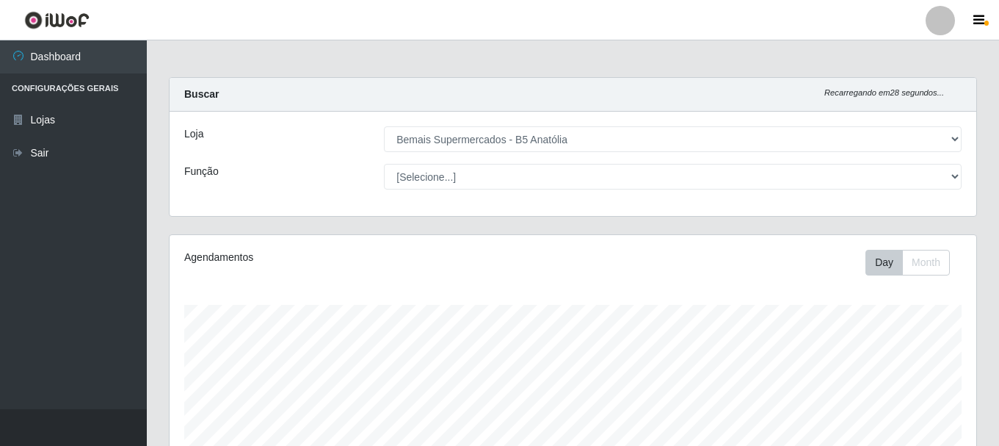
select select "405"
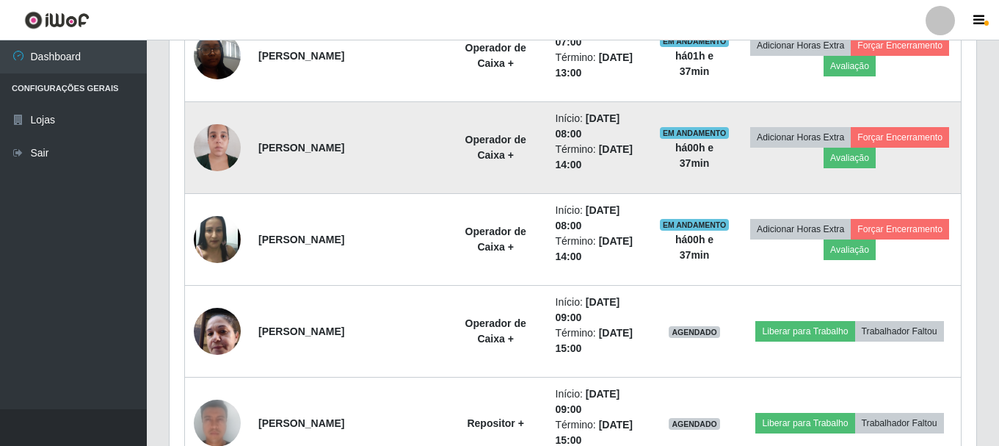
scroll to position [635, 0]
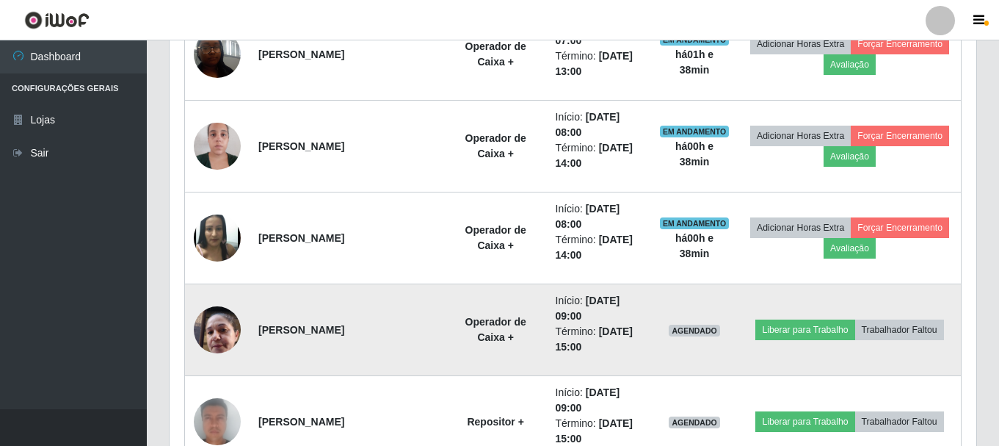
click at [233, 341] on img at bounding box center [217, 329] width 47 height 62
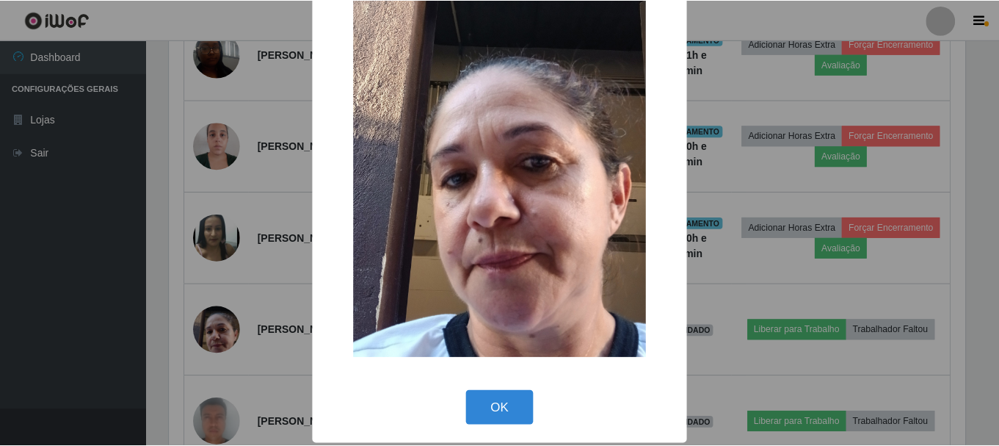
scroll to position [73, 0]
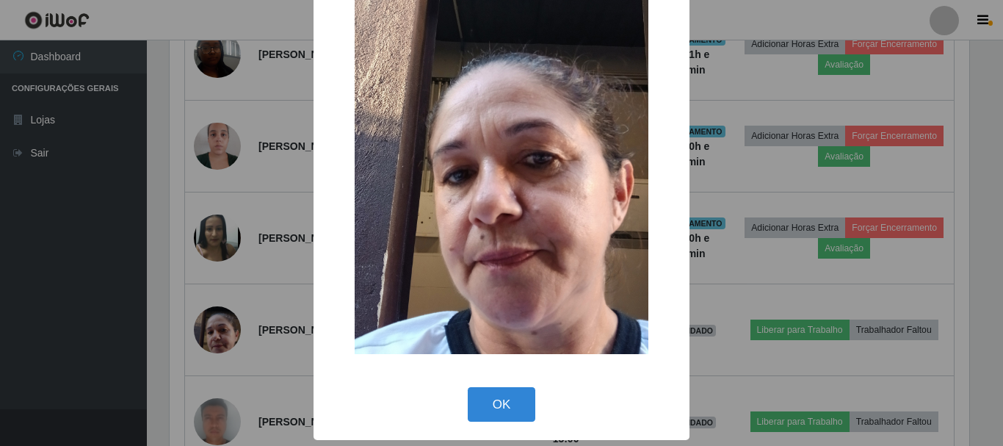
click at [82, 303] on div "× OK Cancel" at bounding box center [501, 223] width 1003 height 446
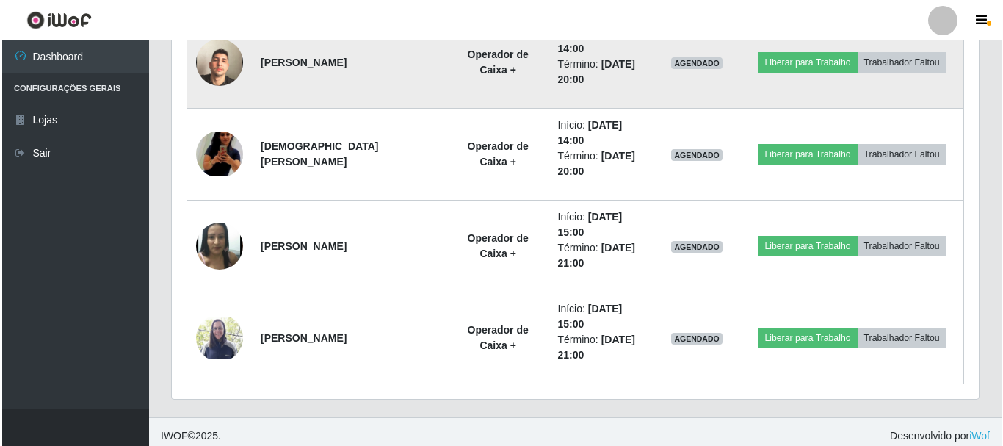
scroll to position [1186, 0]
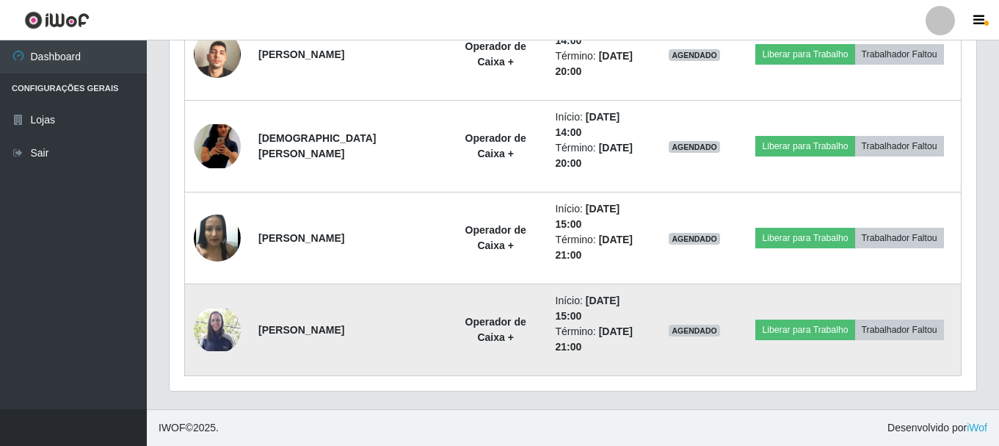
click at [226, 336] on img at bounding box center [217, 329] width 47 height 43
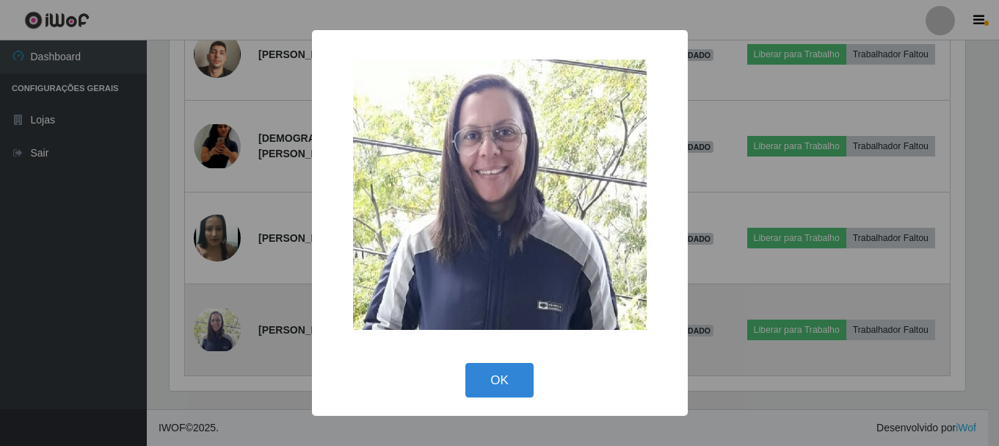
scroll to position [305, 800]
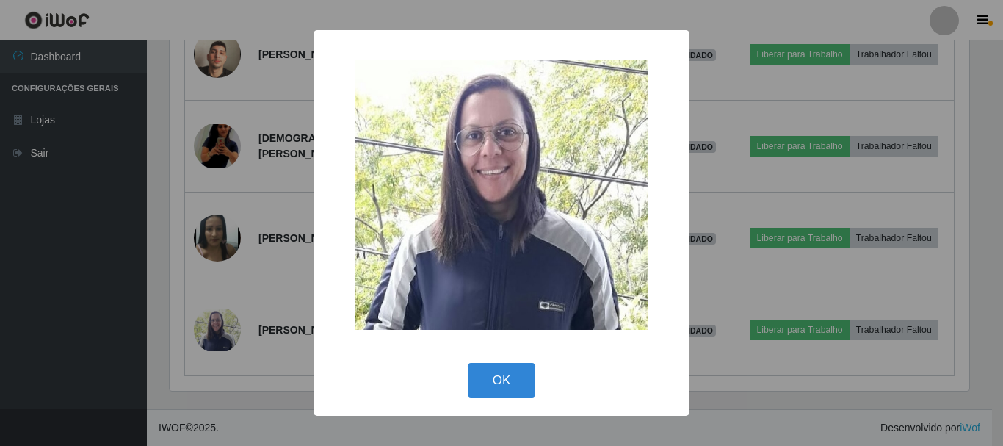
click at [90, 345] on div "× OK Cancel" at bounding box center [501, 223] width 1003 height 446
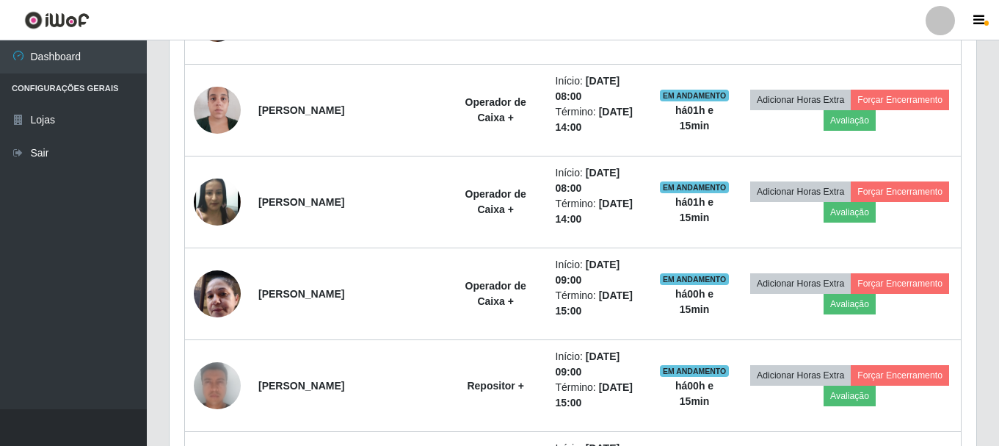
scroll to position [598, 0]
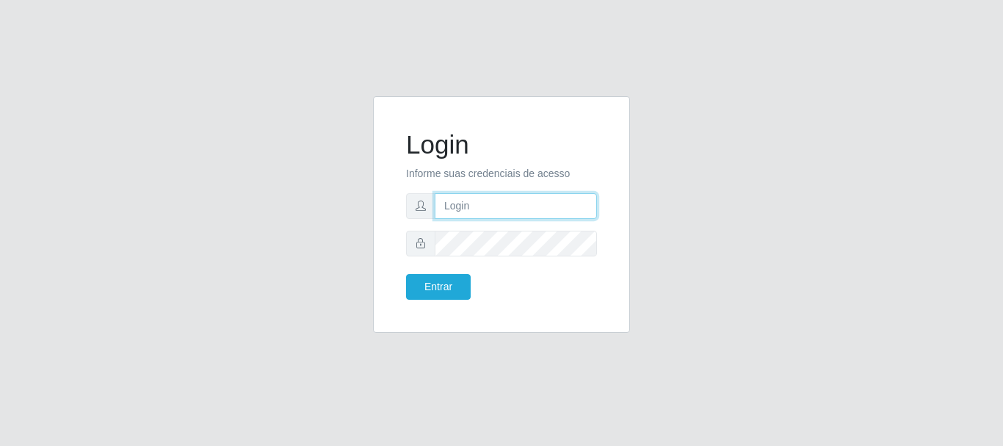
click at [510, 206] on input "text" at bounding box center [516, 206] width 162 height 26
type input "ritaiwof@B5"
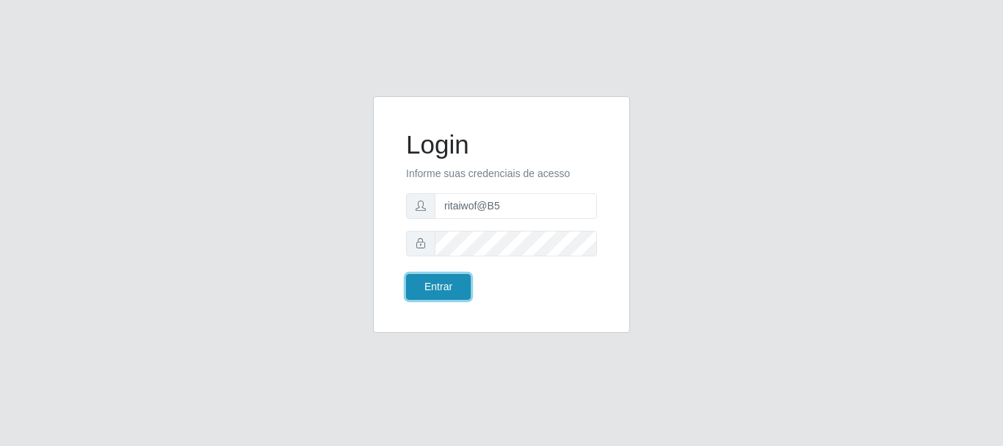
click at [457, 289] on button "Entrar" at bounding box center [438, 287] width 65 height 26
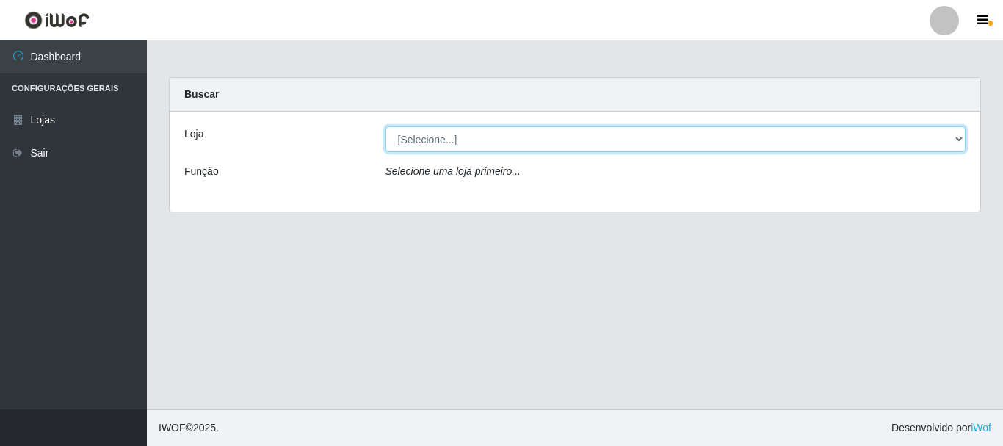
click at [960, 141] on select "[Selecione...] Bemais Supermercados - B5 Anatólia" at bounding box center [676, 139] width 581 height 26
select select "405"
click at [386, 126] on select "[Selecione...] Bemais Supermercados - B5 Anatólia" at bounding box center [676, 139] width 581 height 26
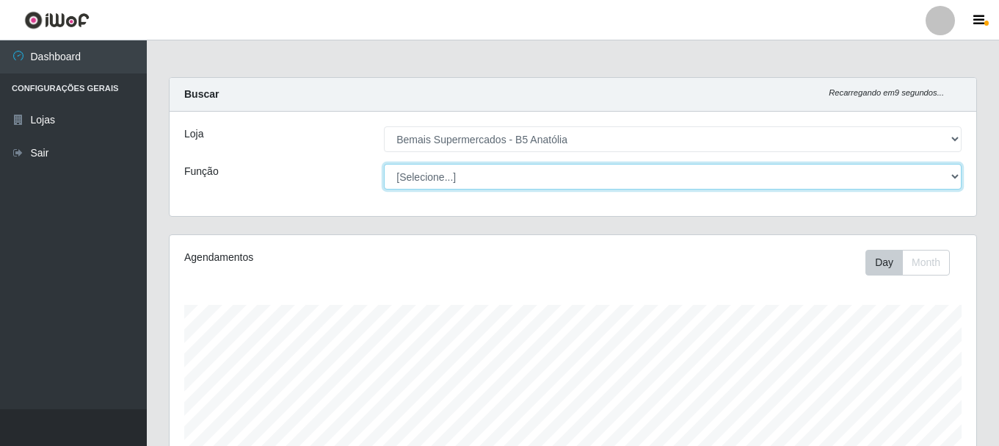
click at [957, 175] on select "[Selecione...] ASG ASG + ASG ++ Auxiliar de Estacionamento Auxiliar de Estacion…" at bounding box center [673, 177] width 578 height 26
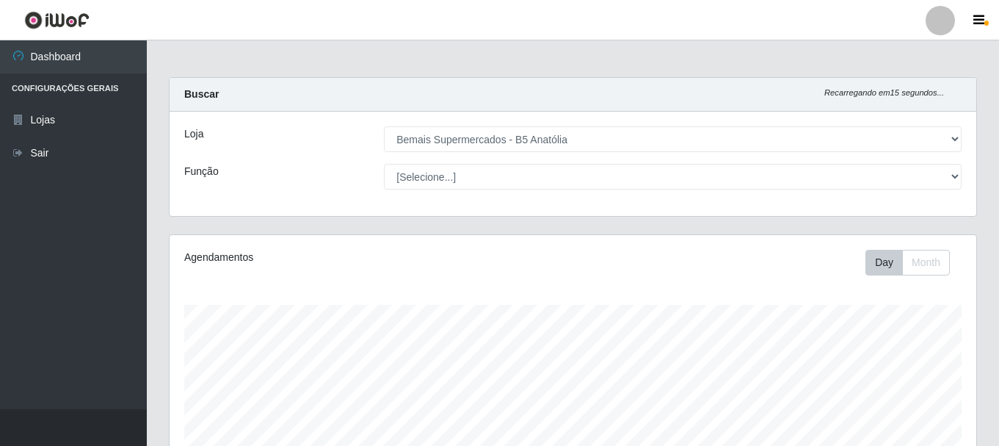
click at [108, 275] on ul "Dashboard Configurações Gerais Lojas Sair" at bounding box center [73, 224] width 147 height 369
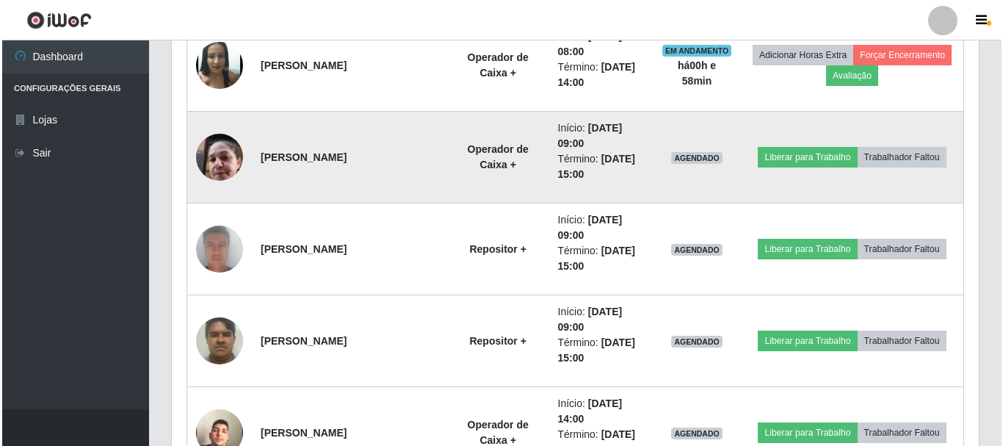
scroll to position [734, 0]
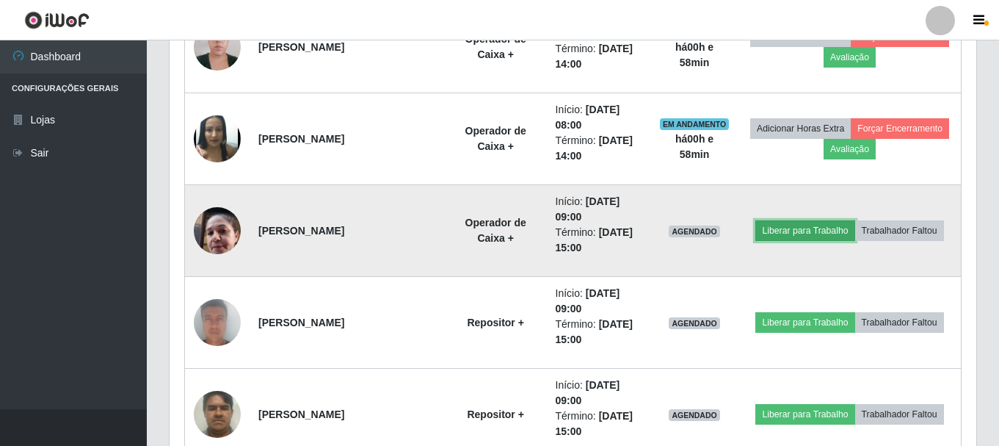
click at [794, 229] on button "Liberar para Trabalho" at bounding box center [805, 230] width 99 height 21
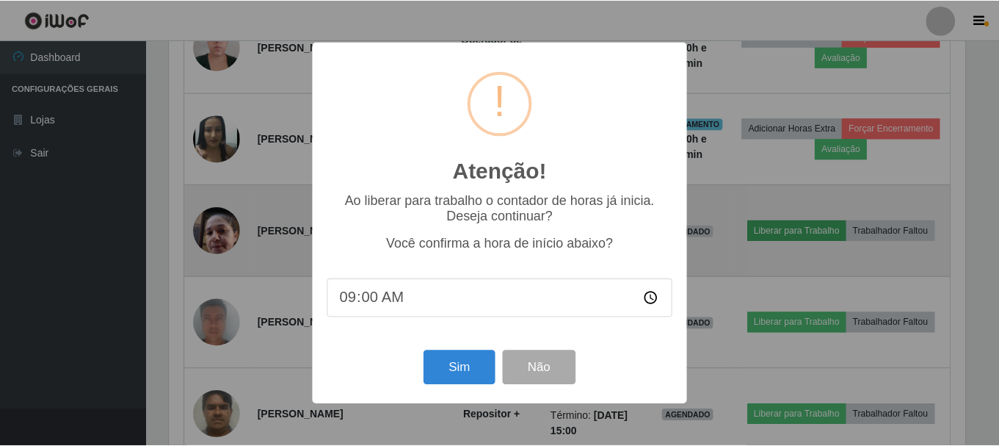
scroll to position [305, 800]
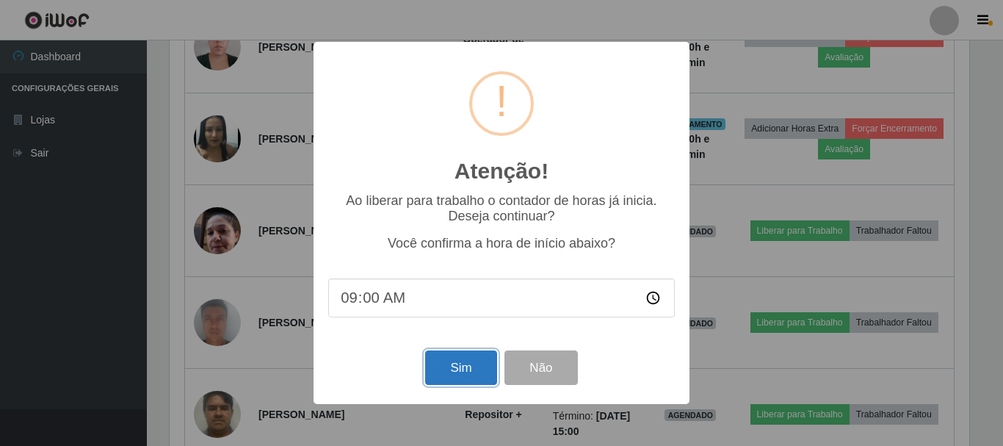
click at [467, 366] on button "Sim" at bounding box center [460, 367] width 71 height 35
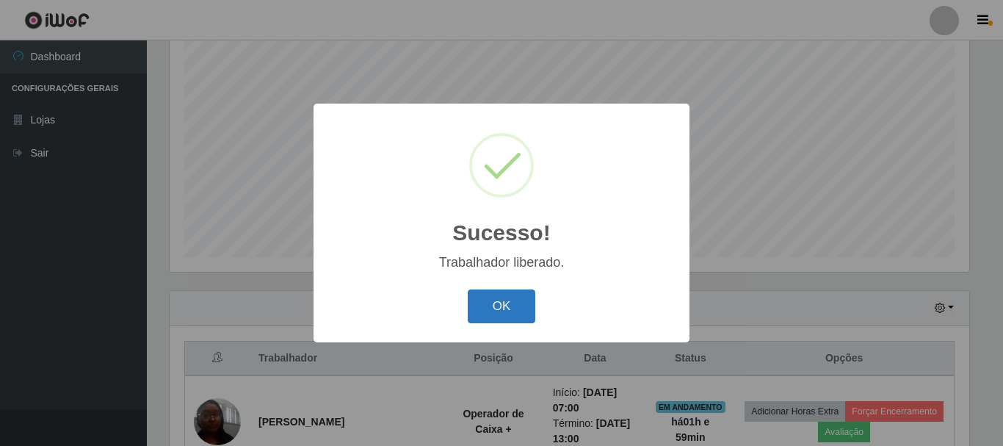
click at [505, 301] on button "OK" at bounding box center [502, 306] width 68 height 35
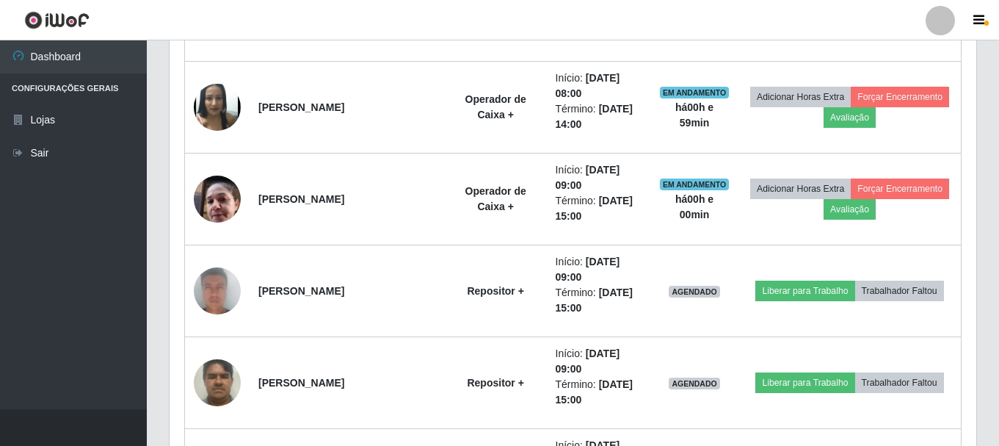
scroll to position [782, 0]
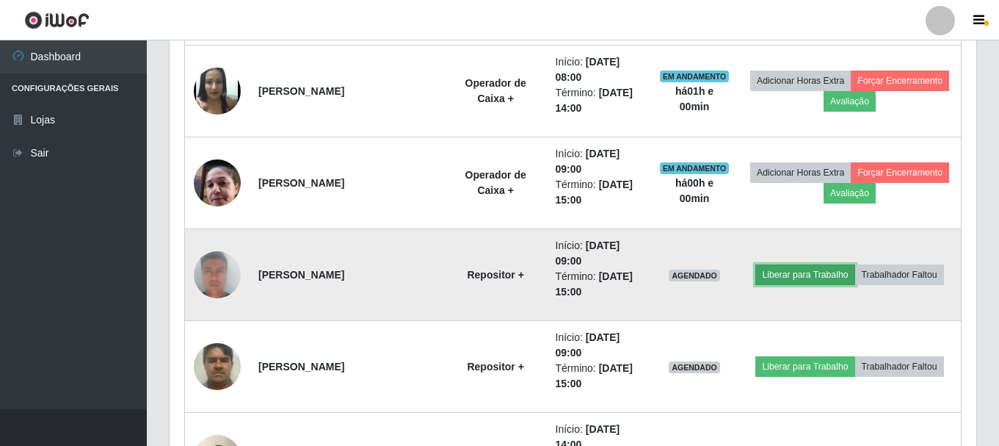
click at [788, 278] on button "Liberar para Trabalho" at bounding box center [805, 274] width 99 height 21
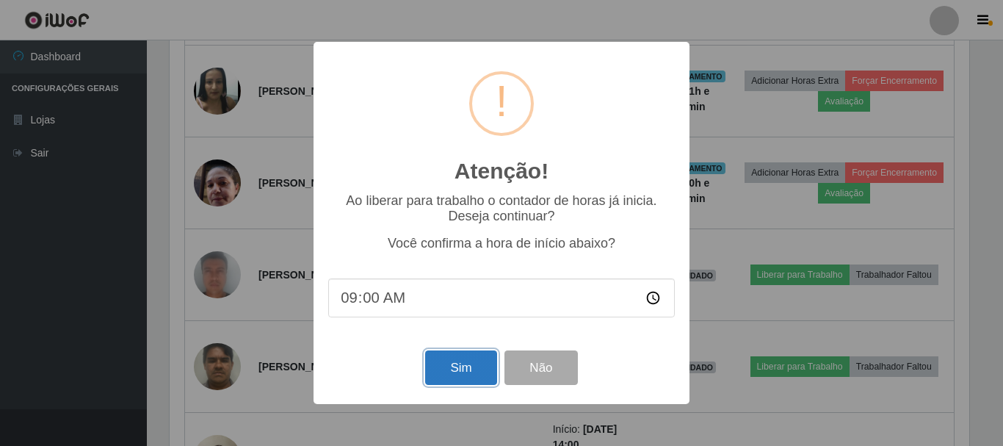
click at [469, 370] on button "Sim" at bounding box center [460, 367] width 71 height 35
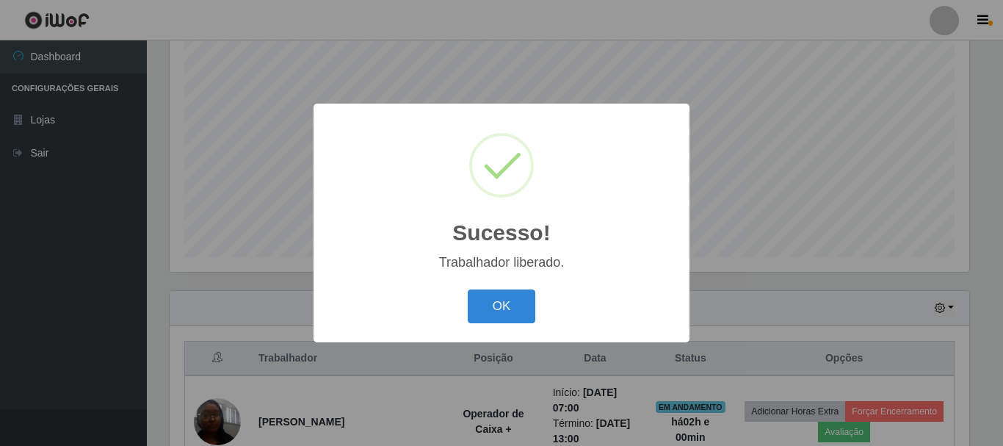
click at [468, 289] on button "OK" at bounding box center [502, 306] width 68 height 35
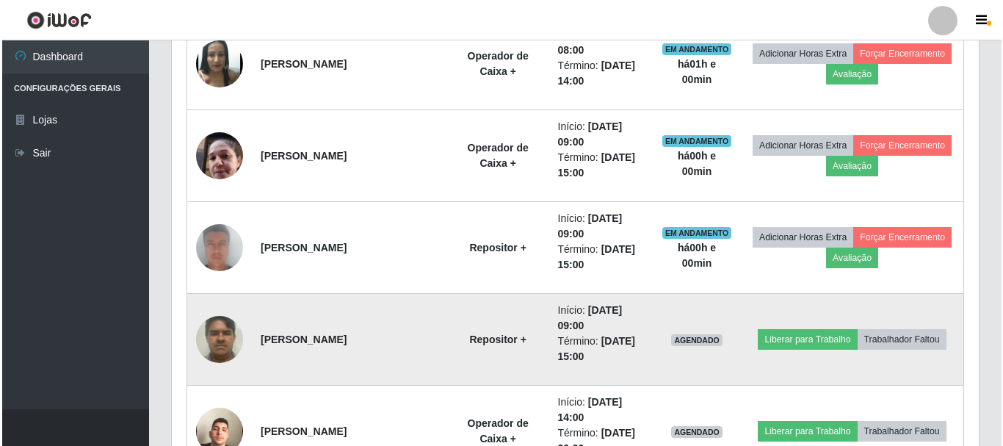
scroll to position [855, 0]
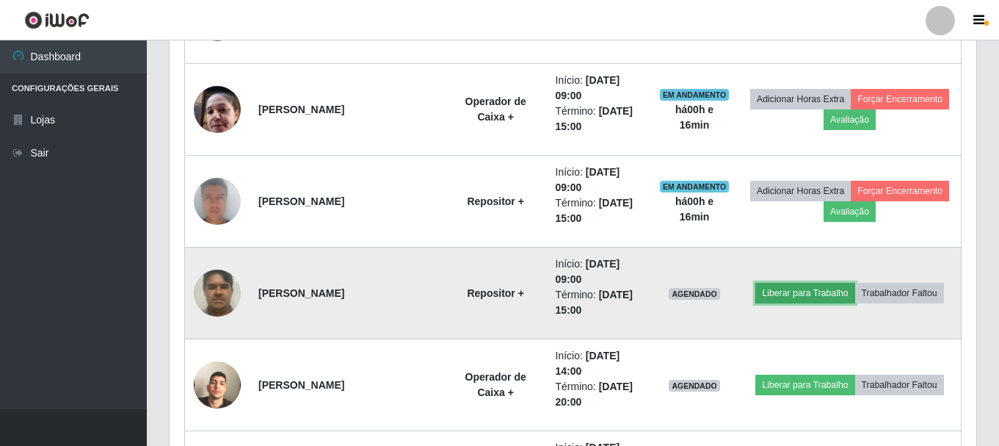
click at [782, 287] on button "Liberar para Trabalho" at bounding box center [805, 293] width 99 height 21
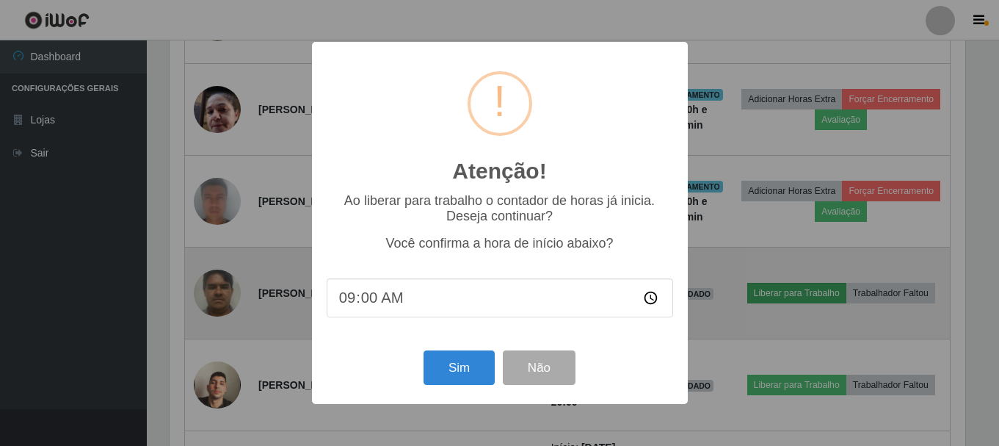
scroll to position [305, 800]
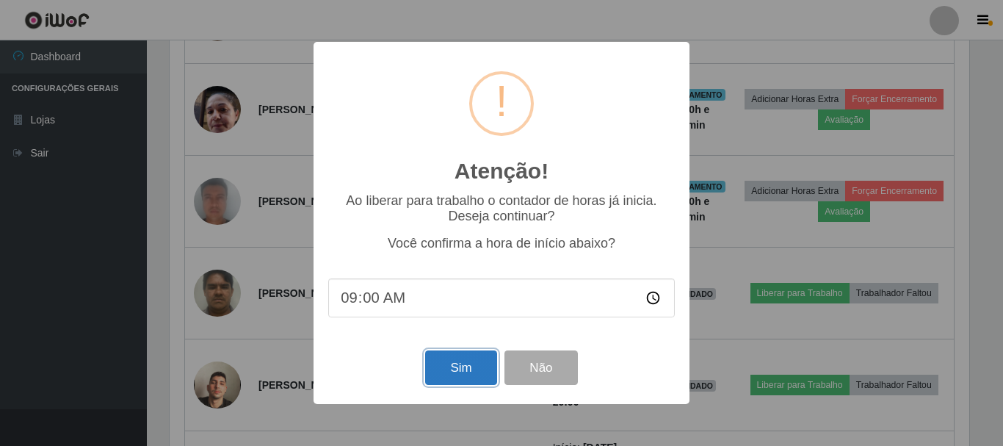
click at [471, 370] on button "Sim" at bounding box center [460, 367] width 71 height 35
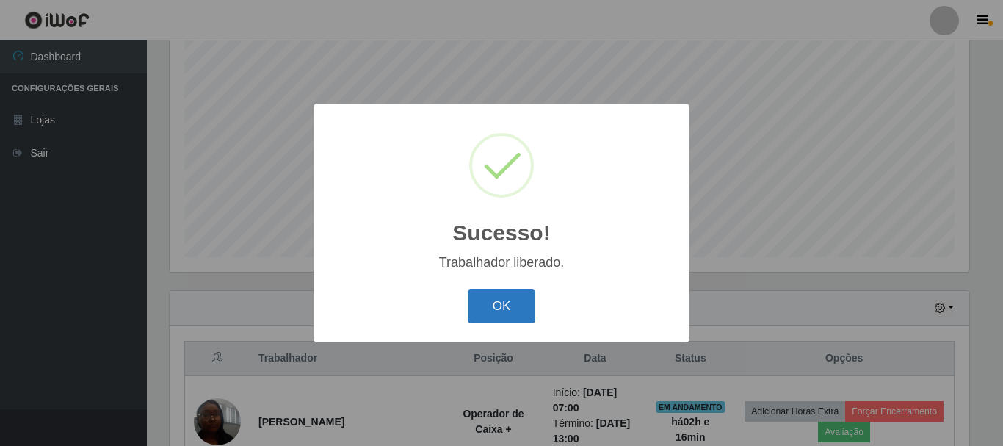
click at [518, 295] on button "OK" at bounding box center [502, 306] width 68 height 35
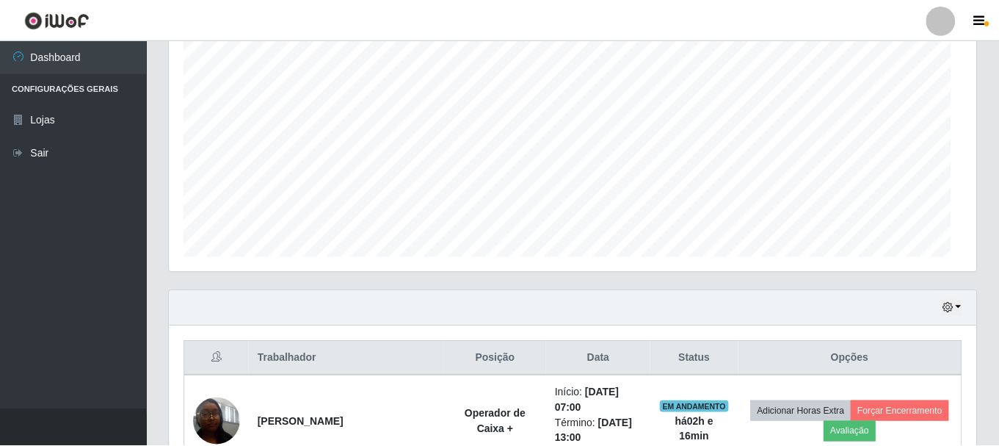
scroll to position [305, 807]
